Goal: Task Accomplishment & Management: Manage account settings

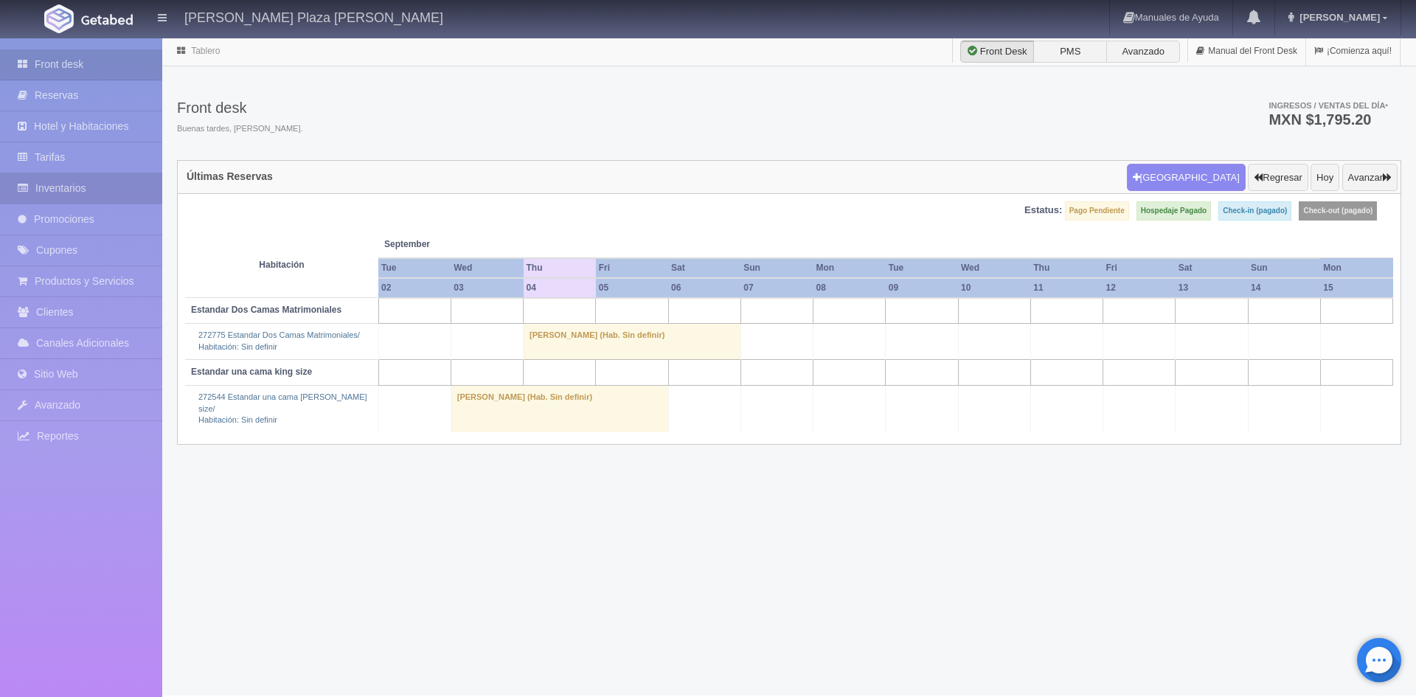
click at [67, 184] on link "Inventarios" at bounding box center [81, 188] width 162 height 30
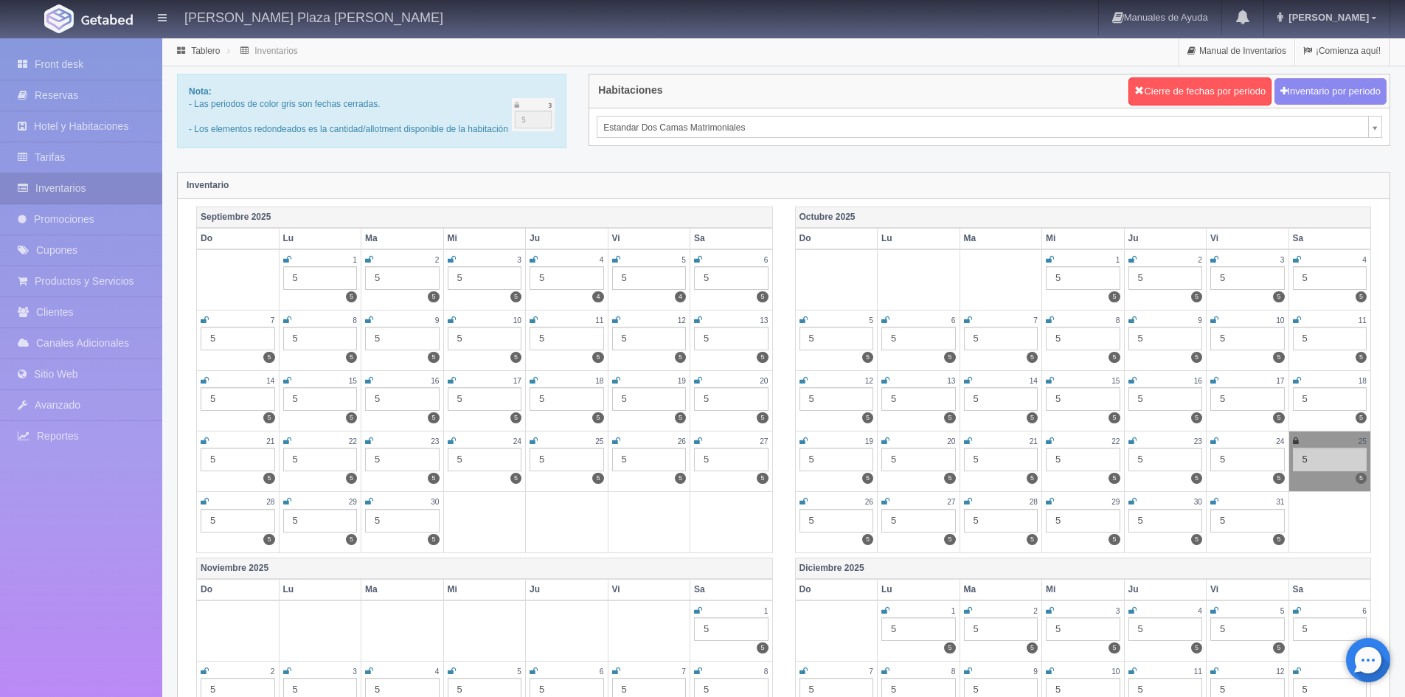
click at [451, 440] on icon at bounding box center [452, 441] width 8 height 9
click at [532, 440] on icon at bounding box center [534, 441] width 8 height 9
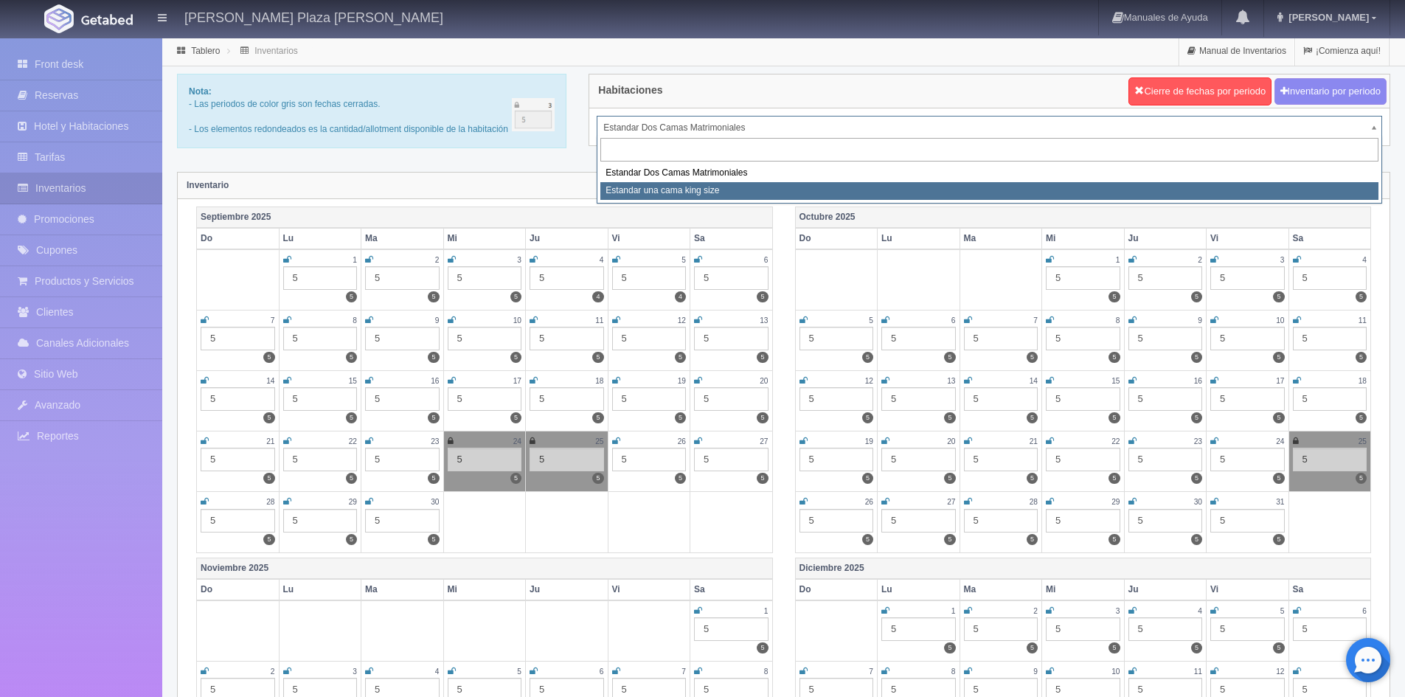
select select "324"
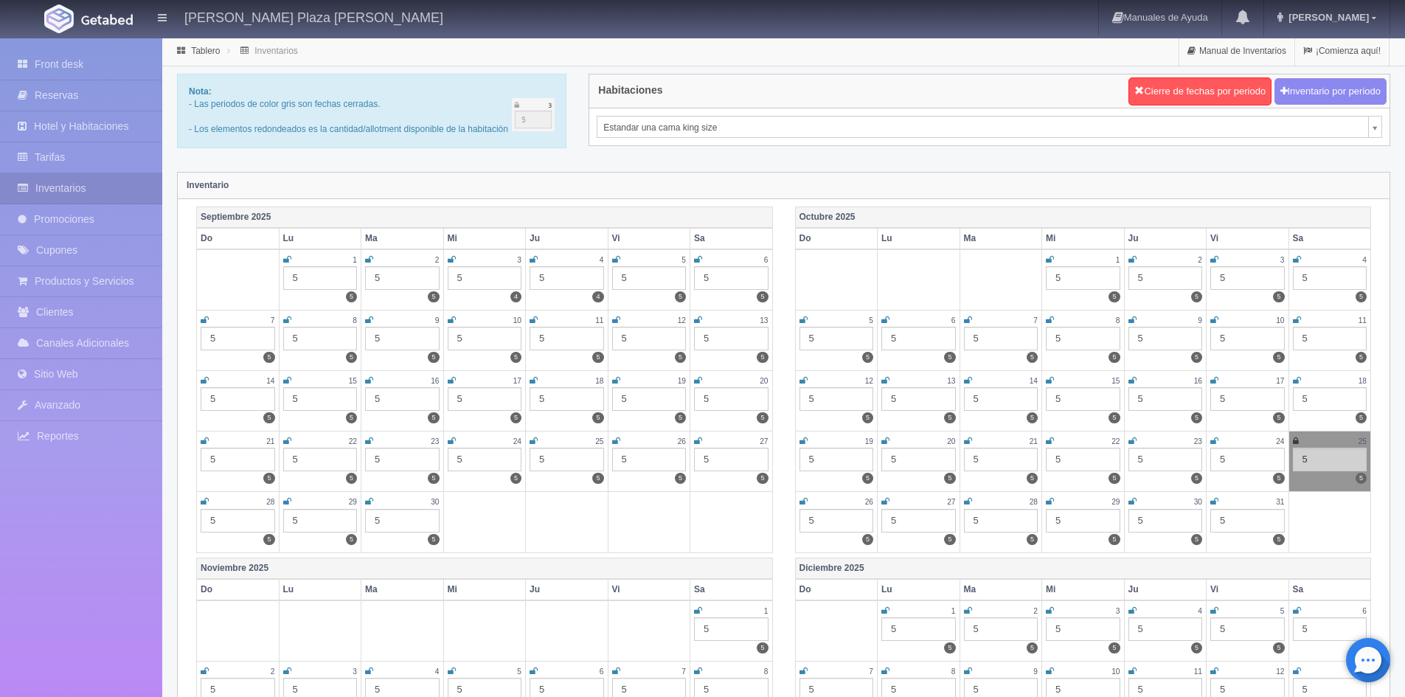
click at [454, 444] on icon at bounding box center [452, 441] width 8 height 9
click at [532, 447] on link at bounding box center [534, 441] width 8 height 13
click at [1010, 164] on div "Habitaciones Cierre de fechas por periodo Inventario por periodo Estandar una c…" at bounding box center [990, 119] width 824 height 91
click at [560, 539] on td at bounding box center [567, 522] width 83 height 60
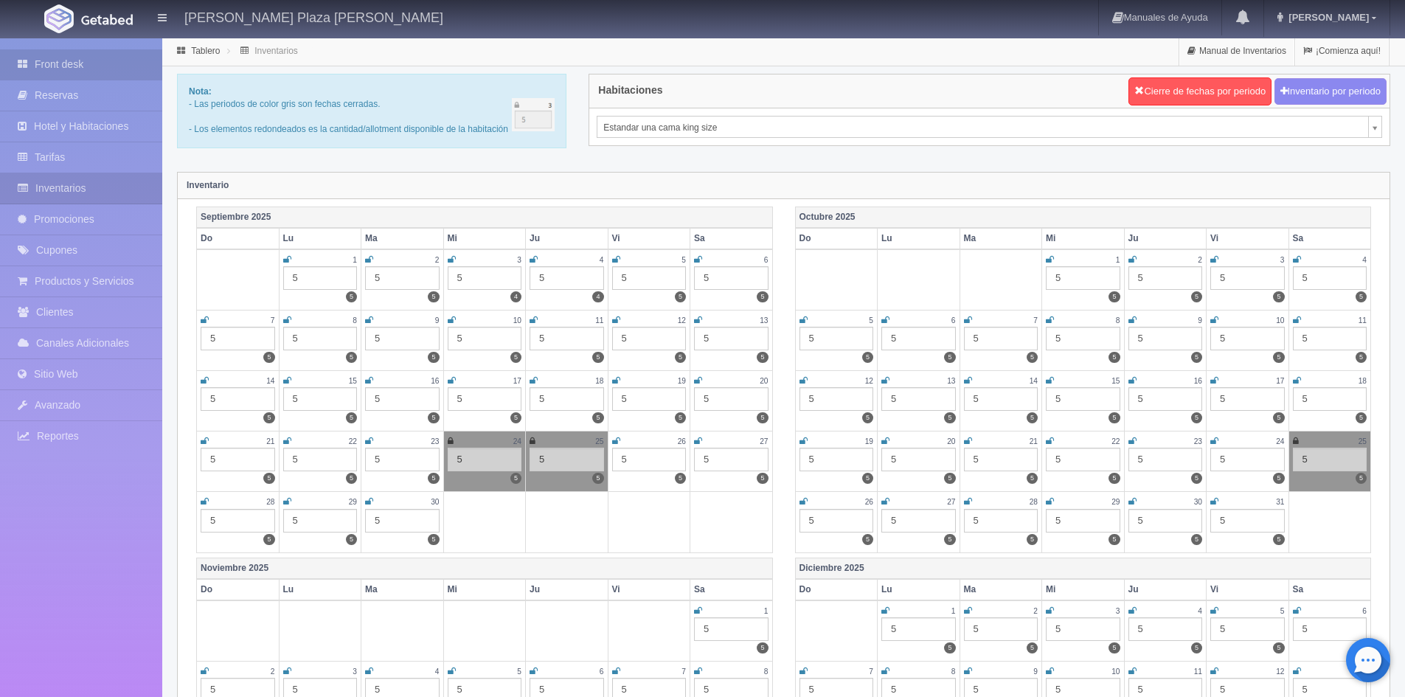
click at [62, 61] on link "Front desk" at bounding box center [81, 64] width 162 height 30
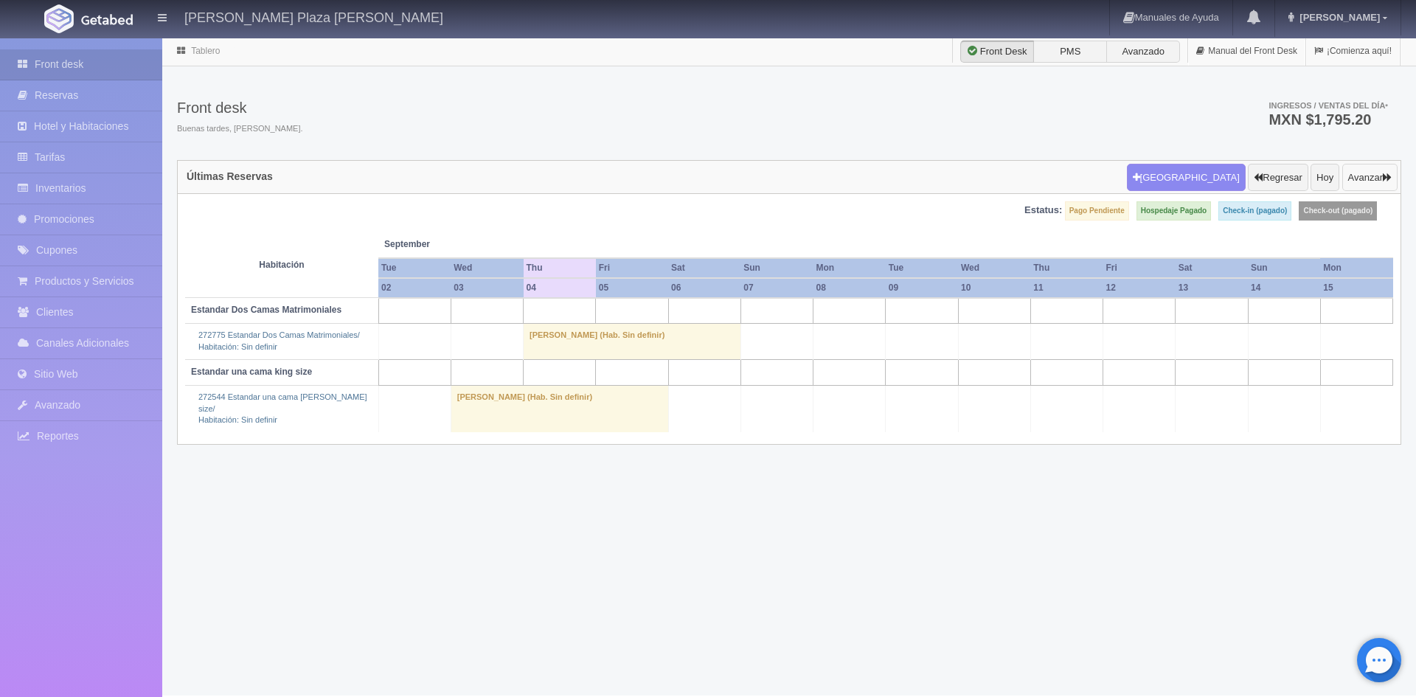
click at [1379, 178] on button "Avanzar" at bounding box center [1370, 178] width 55 height 28
